Goal: Transaction & Acquisition: Purchase product/service

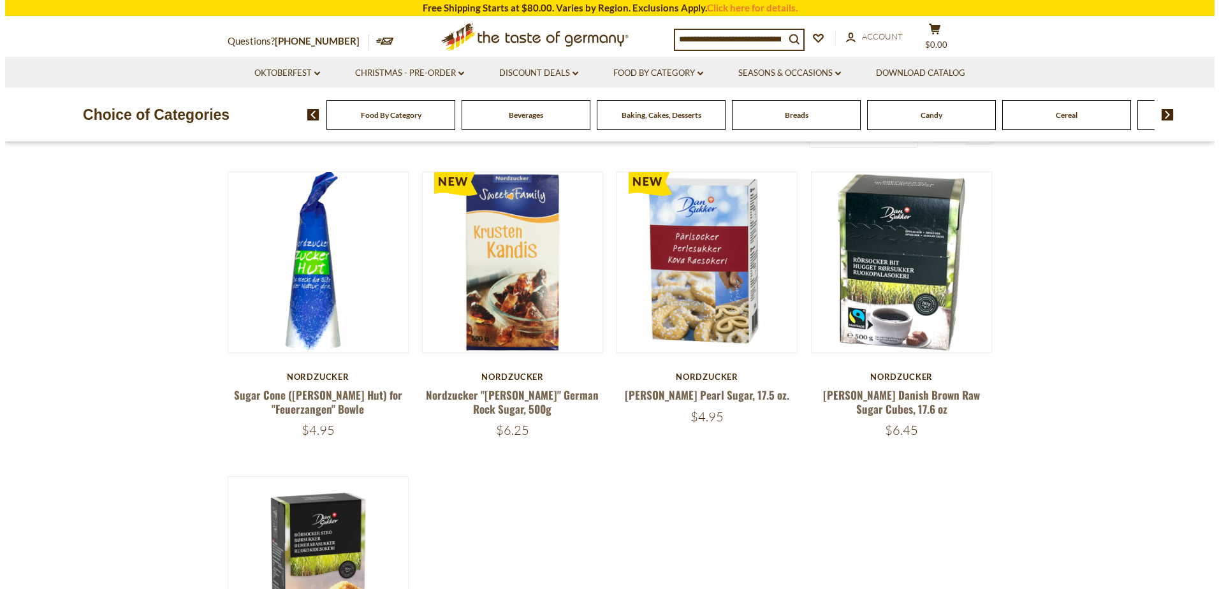
scroll to position [64, 0]
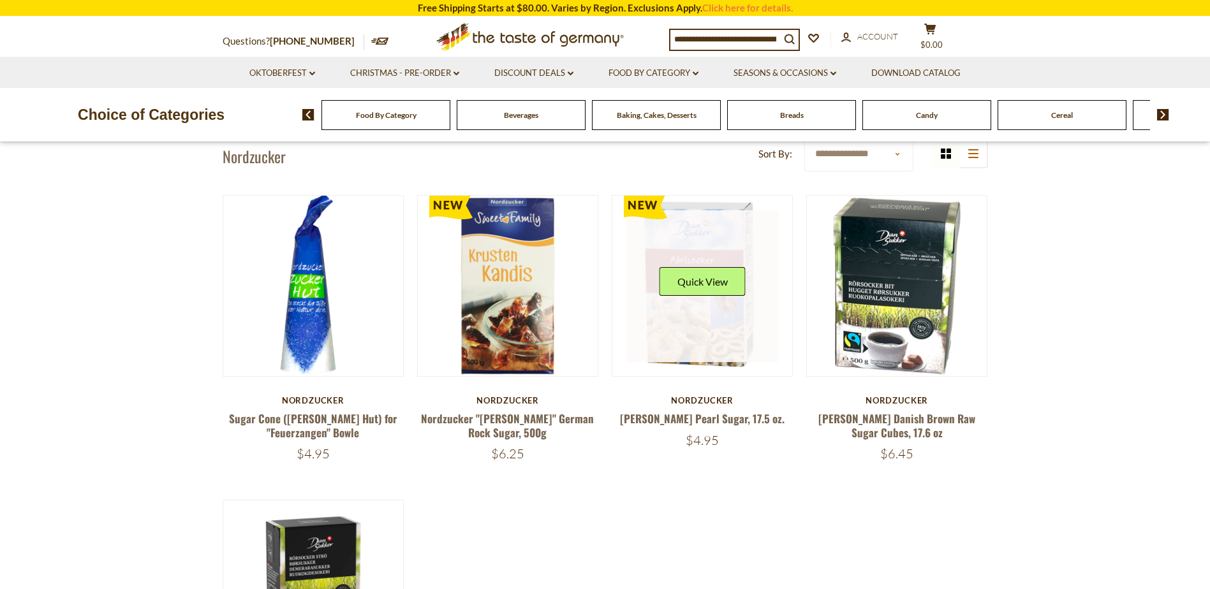
click at [680, 281] on link at bounding box center [702, 286] width 152 height 152
click at [712, 284] on button "Quick View" at bounding box center [702, 281] width 86 height 29
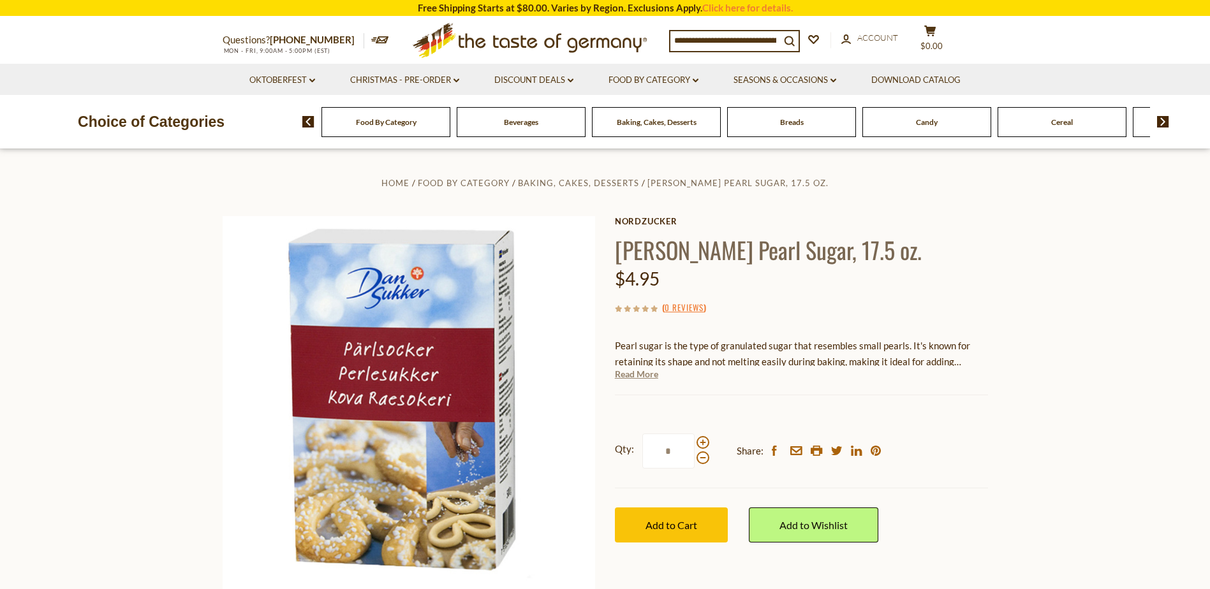
click at [643, 374] on link "Read More" at bounding box center [636, 374] width 43 height 13
